Goal: Task Accomplishment & Management: Manage account settings

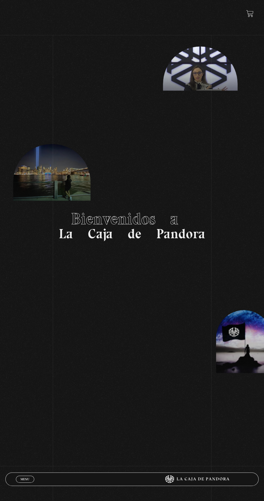
click at [6, 481] on header "Menu Cerrar Suscripciones Inicie sesión" at bounding box center [132, 479] width 254 height 13
click at [20, 478] on span "Menu" at bounding box center [24, 479] width 9 height 3
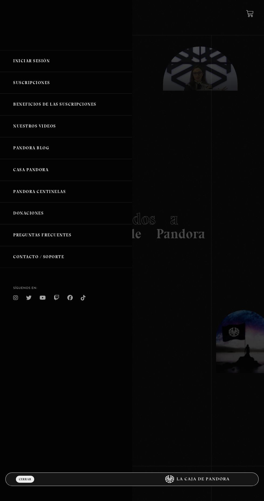
click at [22, 60] on link "Iniciar Sesión" at bounding box center [66, 61] width 132 height 22
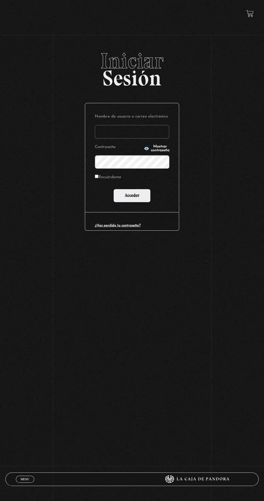
click at [111, 121] on label "Nombre de usuario o correo electrónico" at bounding box center [132, 117] width 74 height 8
click at [111, 125] on input "Nombre de usuario o correo electrónico" at bounding box center [132, 131] width 74 height 13
type input "caritolovedogs@gmail.com"
click at [114, 189] on input "Acceder" at bounding box center [132, 195] width 37 height 13
